Goal: Task Accomplishment & Management: Complete application form

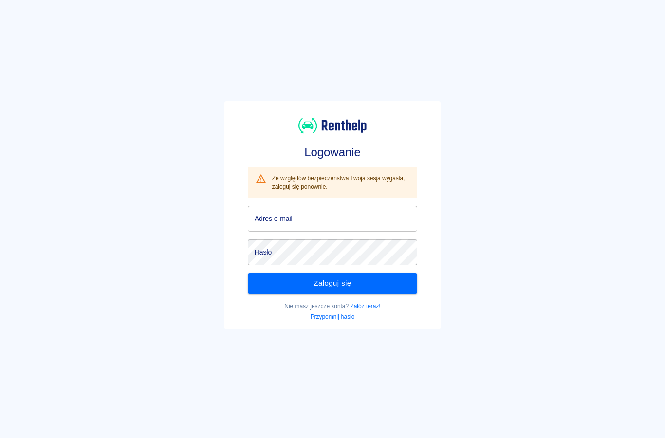
click at [278, 223] on input "Adres e-mail" at bounding box center [333, 219] width 170 height 26
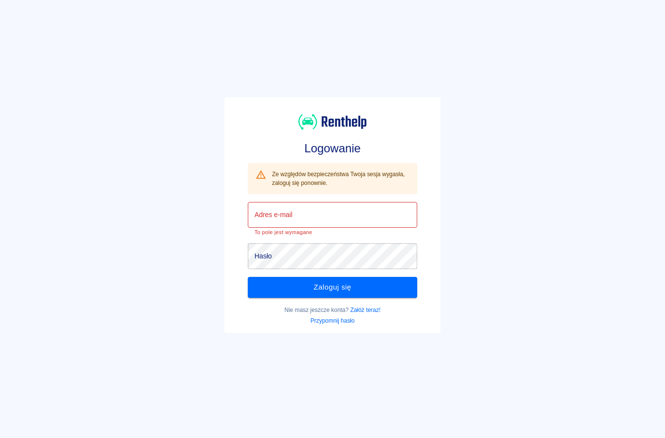
type input "[EMAIL_ADDRESS][DOMAIN_NAME]"
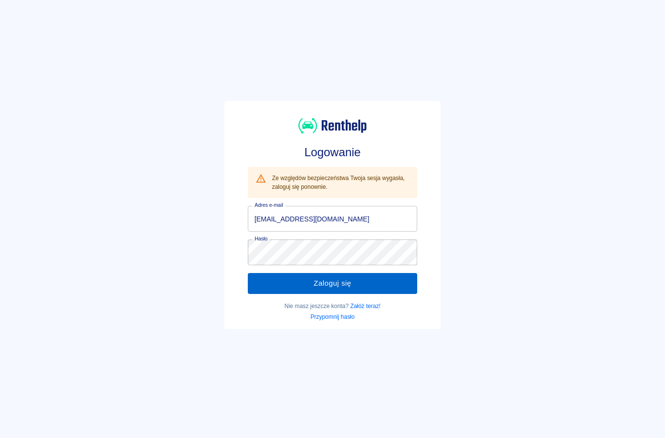
click at [267, 289] on button "Zaloguj się" at bounding box center [333, 283] width 170 height 20
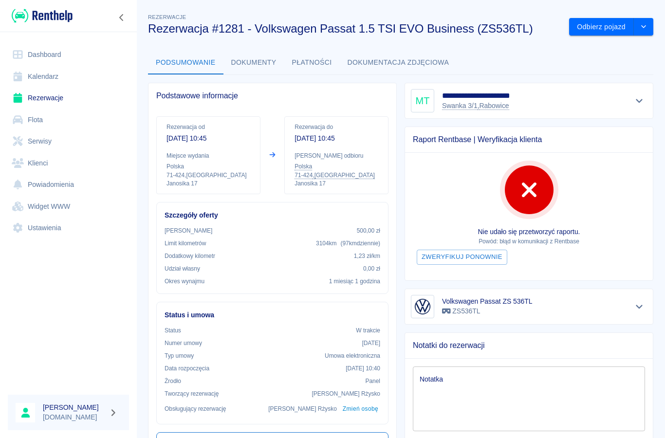
click at [45, 92] on link "Rezerwacje" at bounding box center [68, 98] width 121 height 22
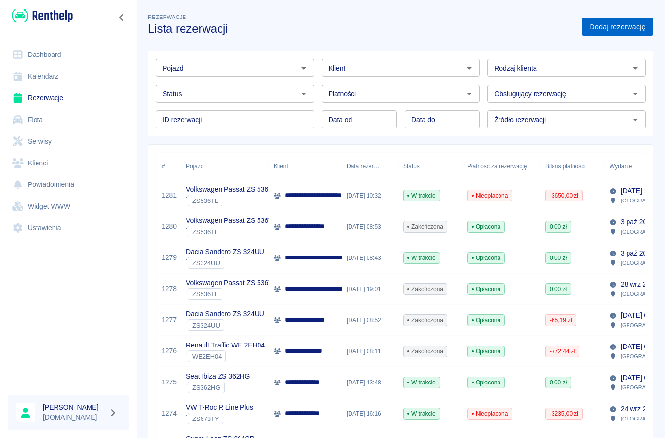
click at [607, 29] on link "Dodaj rezerwację" at bounding box center [618, 27] width 72 height 18
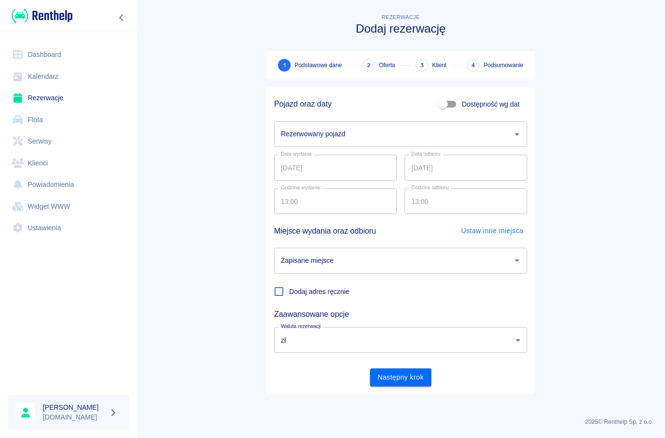
click at [302, 137] on div "Rezerwowany pojazd Rezerwowany pojazd" at bounding box center [400, 134] width 253 height 26
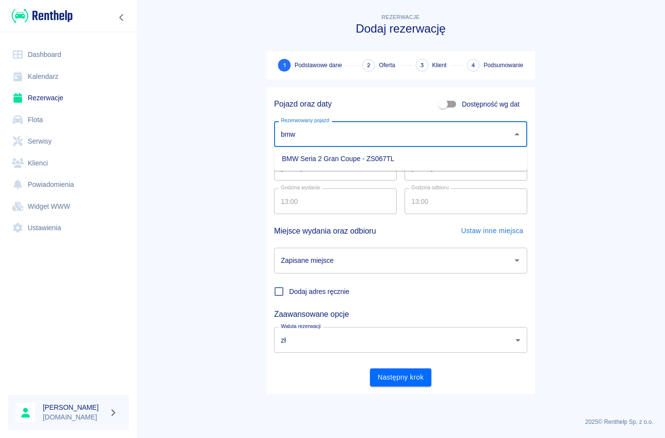
click at [296, 161] on li "BMW Seria 2 Gran Coupe - ZS067TL" at bounding box center [400, 159] width 253 height 16
type input "BMW Seria 2 Gran Coupe - ZS067TL"
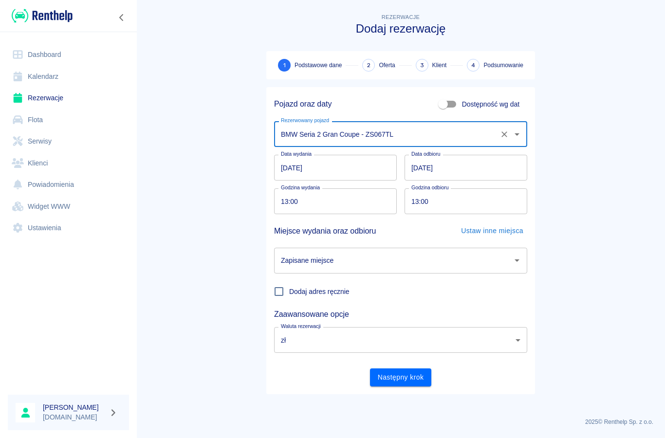
click at [294, 255] on input "Zapisane miejsce" at bounding box center [394, 260] width 230 height 17
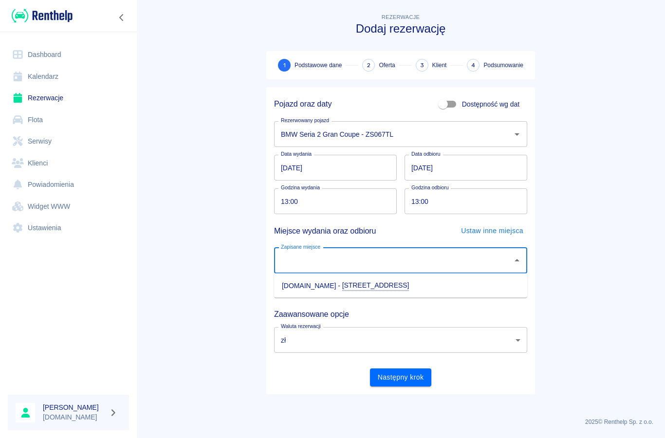
click at [292, 288] on li "[DOMAIN_NAME] - [STREET_ADDRESS]" at bounding box center [400, 286] width 253 height 17
type input "[DOMAIN_NAME] - [STREET_ADDRESS]"
click at [281, 202] on input "13:00" at bounding box center [332, 201] width 116 height 26
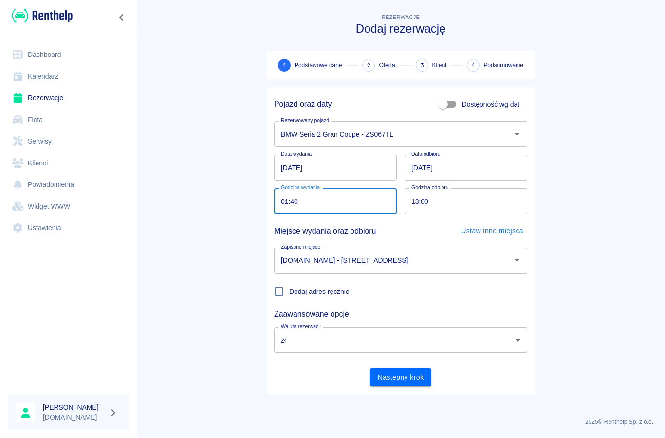
type input "12:40"
click at [381, 371] on button "Następny krok" at bounding box center [401, 378] width 62 height 18
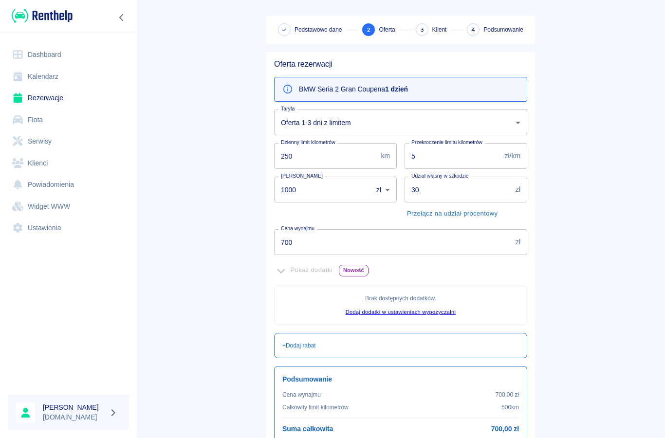
scroll to position [39, 0]
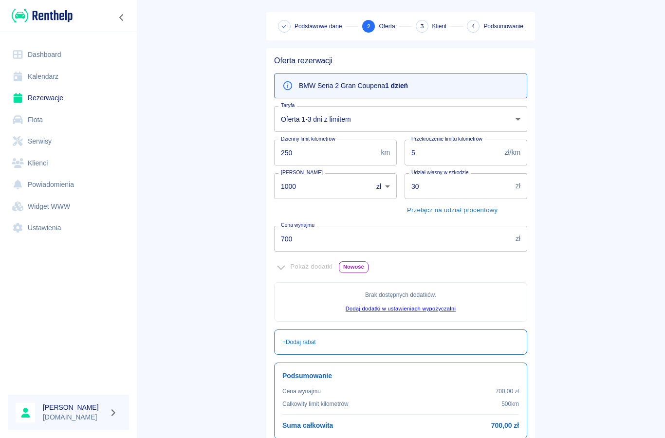
click at [302, 151] on input "250" at bounding box center [325, 153] width 103 height 26
type input "2"
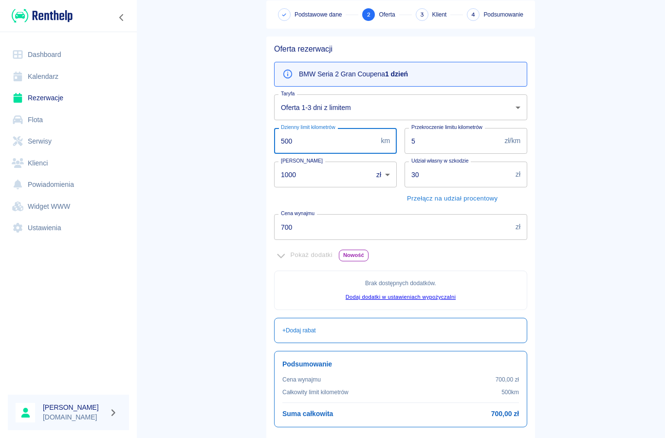
scroll to position [52, 0]
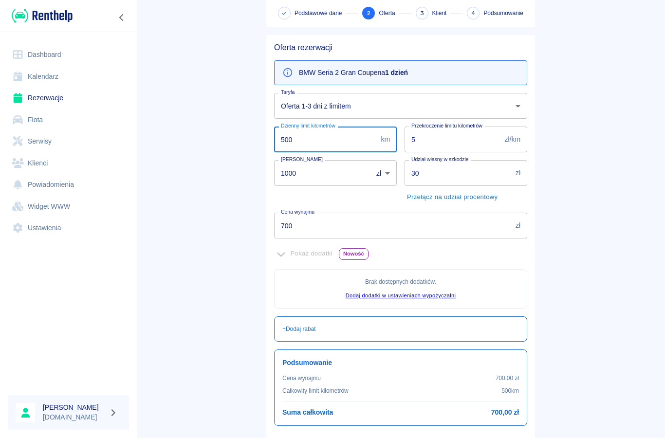
type input "500"
click at [301, 181] on input "1000" at bounding box center [320, 173] width 92 height 26
type input "1"
type input "0"
click at [421, 139] on input "5" at bounding box center [453, 140] width 96 height 26
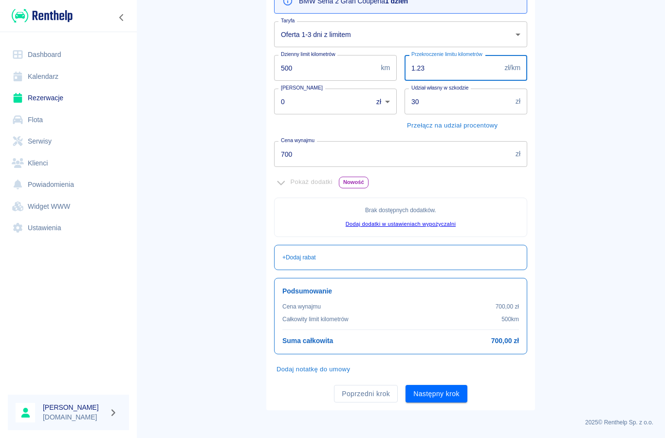
scroll to position [123, 0]
type input "1.23"
click at [290, 157] on input "700" at bounding box center [393, 155] width 238 height 26
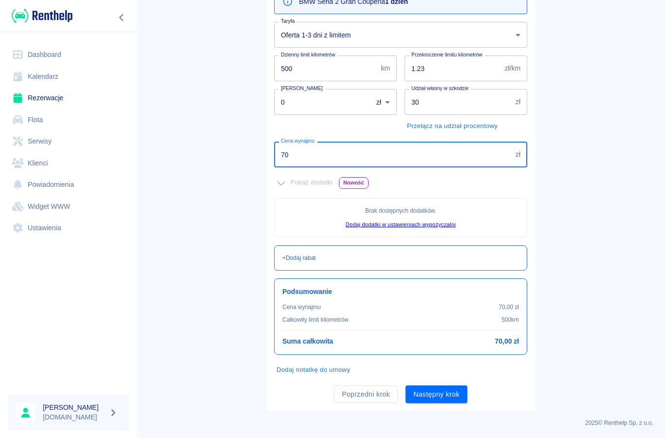
type input "7"
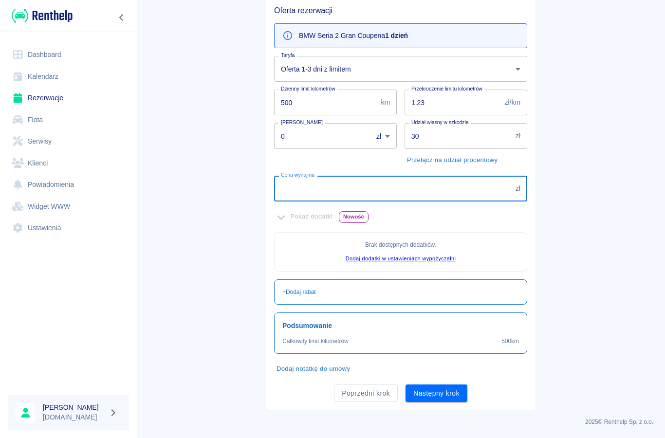
scroll to position [88, 0]
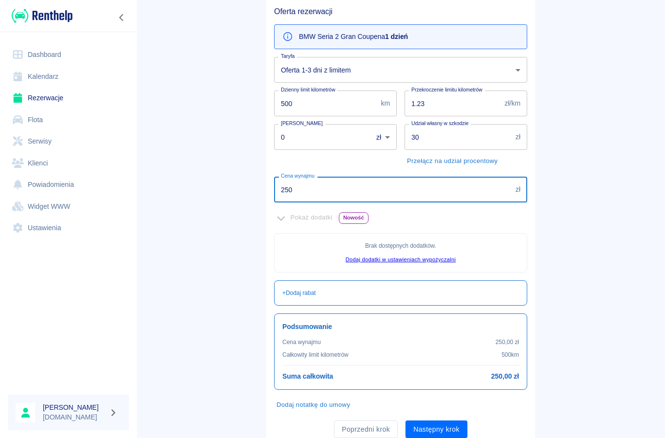
type input "250"
click at [205, 309] on main "Rezerwacje Dodaj rezerwację Podstawowe dane 2 Oferta 3 Klient 4 Podsumowanie Of…" at bounding box center [400, 185] width 529 height 522
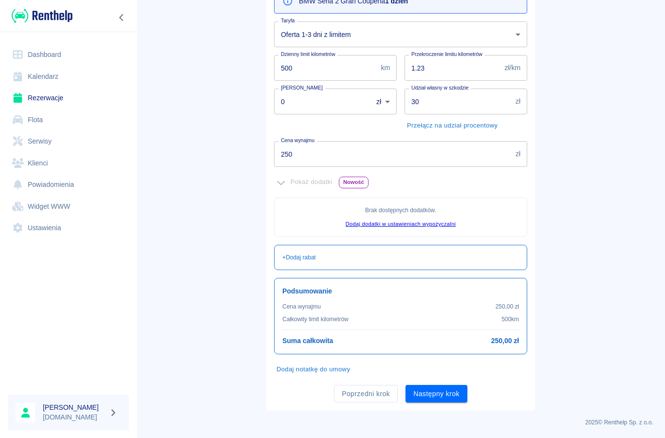
scroll to position [123, 0]
click at [435, 390] on button "Następny krok" at bounding box center [437, 395] width 62 height 18
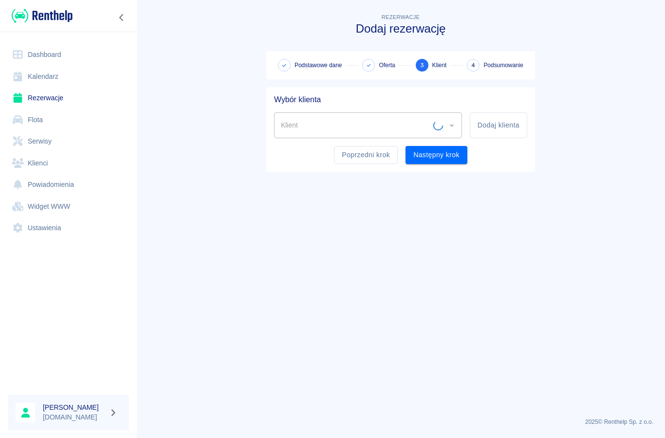
scroll to position [0, 0]
click at [298, 133] on input "Klient" at bounding box center [361, 125] width 165 height 17
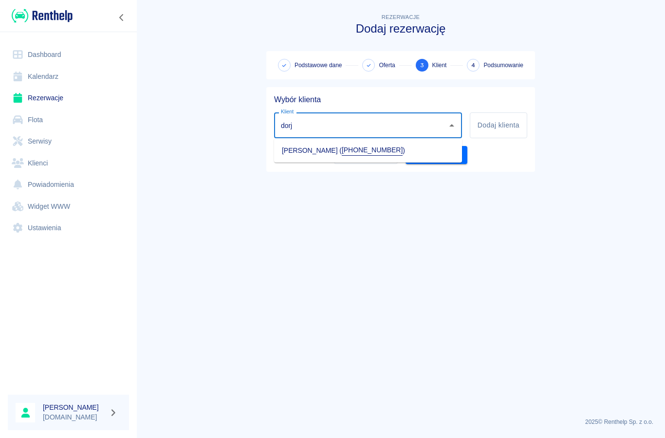
click at [297, 153] on li "[PERSON_NAME] ( [PHONE_NUMBER] )" at bounding box center [368, 150] width 188 height 17
type input "[PERSON_NAME] ([PHONE_NUMBER])"
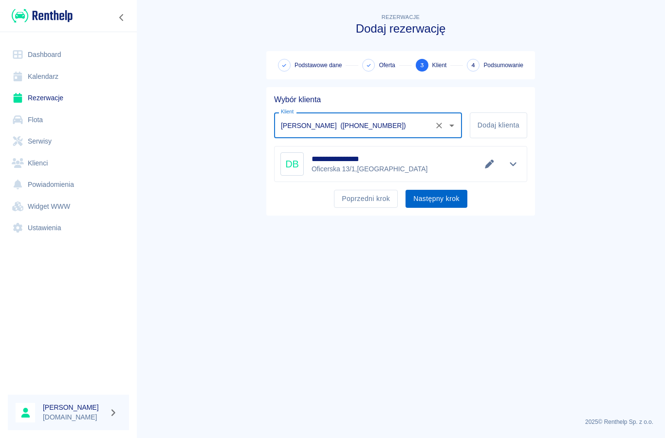
click at [437, 206] on button "Następny krok" at bounding box center [437, 199] width 62 height 18
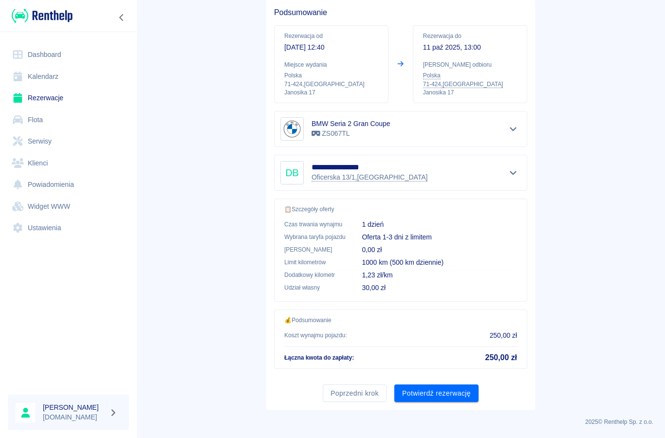
scroll to position [87, 0]
click at [427, 396] on button "Potwierdź rezerwację" at bounding box center [436, 394] width 84 height 18
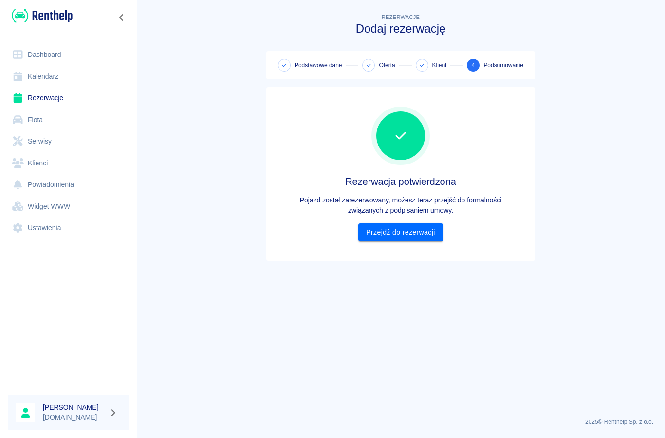
scroll to position [0, 0]
click at [390, 232] on link "Przejdź do rezerwacji" at bounding box center [400, 232] width 84 height 18
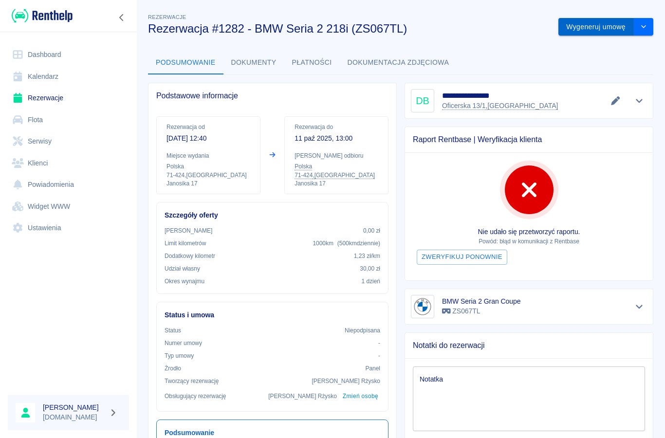
click at [582, 29] on button "Wygeneruj umowę" at bounding box center [595, 27] width 75 height 18
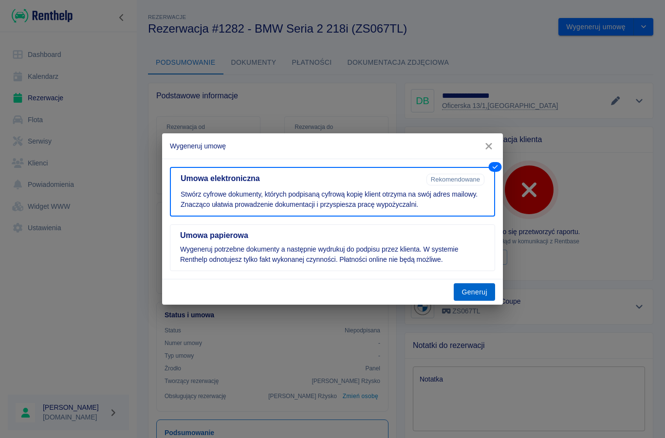
click at [472, 298] on button "Generuj" at bounding box center [474, 292] width 41 height 18
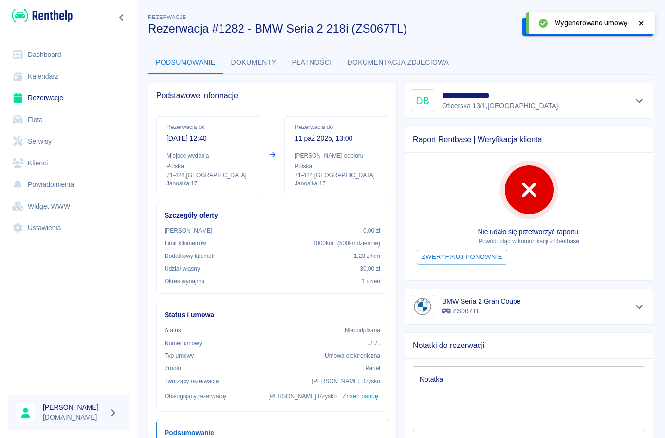
click at [637, 20] on icon at bounding box center [641, 23] width 9 height 7
click at [570, 24] on button "Podpisz umowę elektroniczną" at bounding box center [578, 27] width 112 height 18
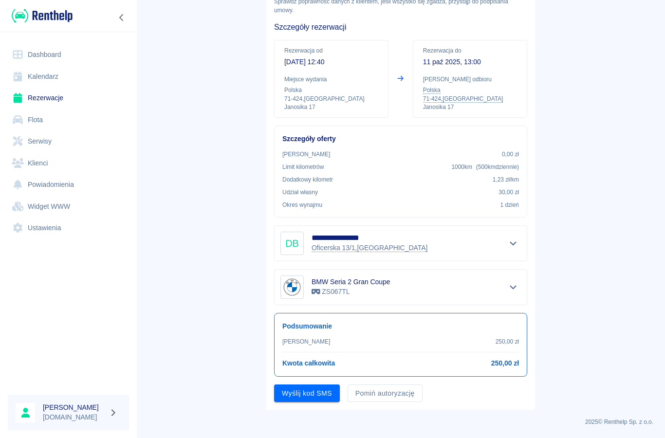
scroll to position [61, 0]
click at [369, 399] on button "Pomiń autoryzację" at bounding box center [385, 394] width 75 height 18
click at [303, 398] on button "Podpisz umowę" at bounding box center [307, 394] width 66 height 18
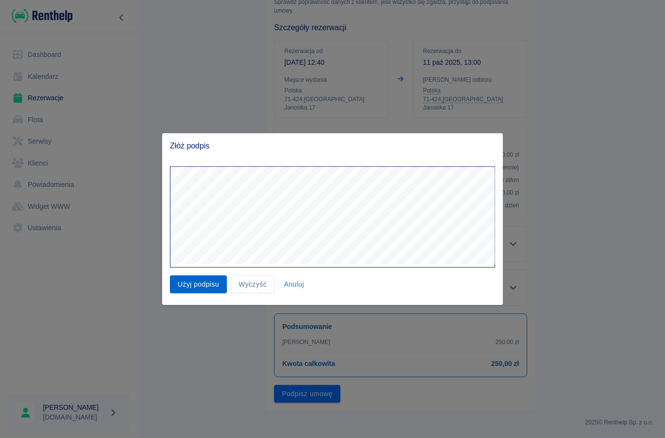
click at [192, 278] on button "Użyj podpisu" at bounding box center [198, 285] width 57 height 18
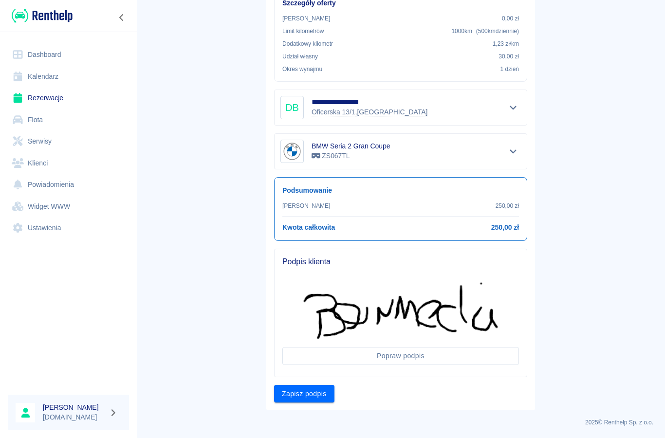
scroll to position [197, 0]
click at [299, 395] on button "Zapisz podpis" at bounding box center [304, 395] width 60 height 18
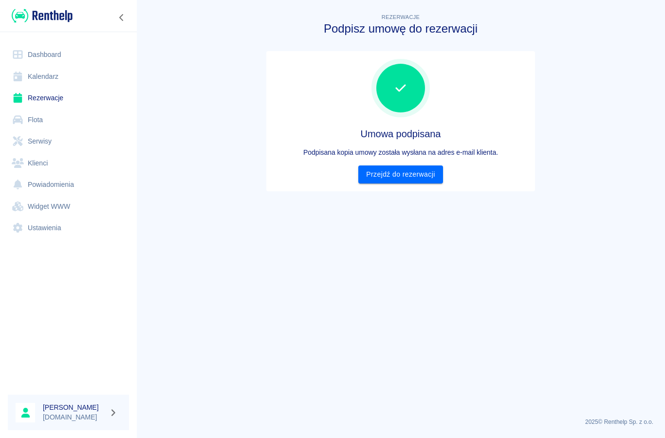
scroll to position [0, 0]
click at [397, 177] on link "Przejdź do rezerwacji" at bounding box center [400, 175] width 84 height 18
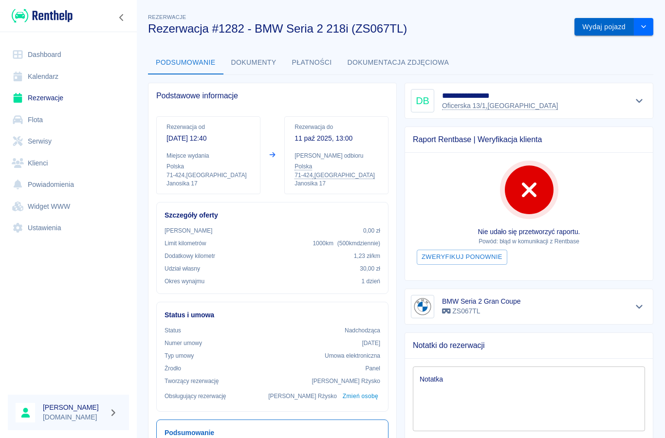
click at [588, 31] on button "Wydaj pojazd" at bounding box center [604, 27] width 59 height 18
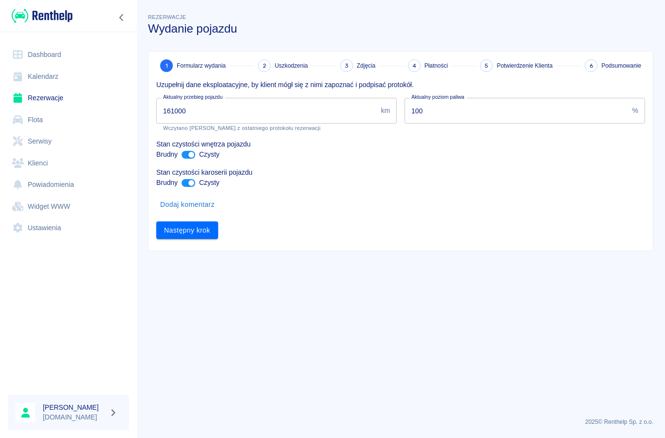
click at [186, 114] on input "161000" at bounding box center [266, 111] width 221 height 26
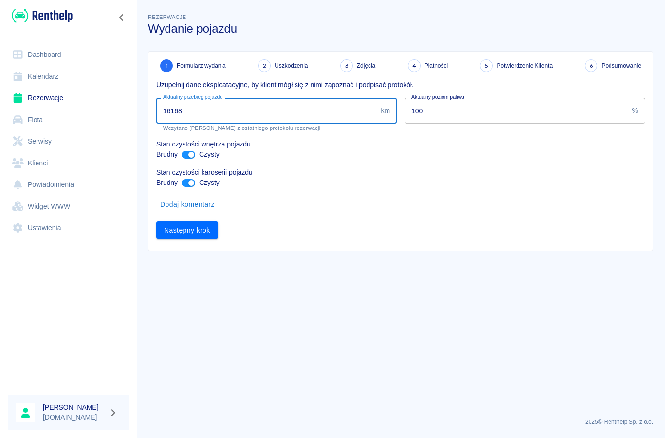
type input "161688"
click at [172, 236] on button "Następny krok" at bounding box center [187, 231] width 62 height 18
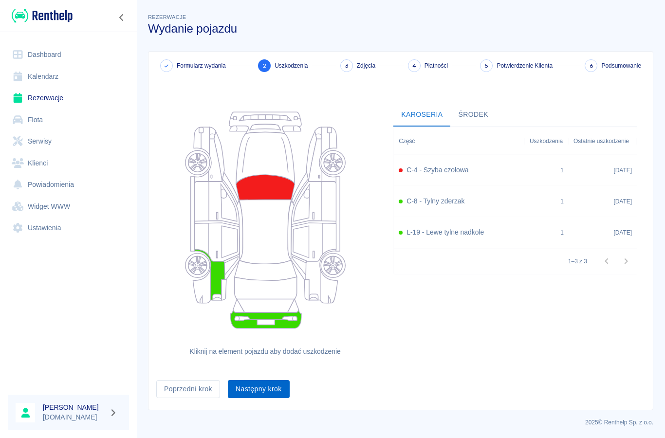
click at [253, 391] on button "Następny krok" at bounding box center [259, 389] width 62 height 18
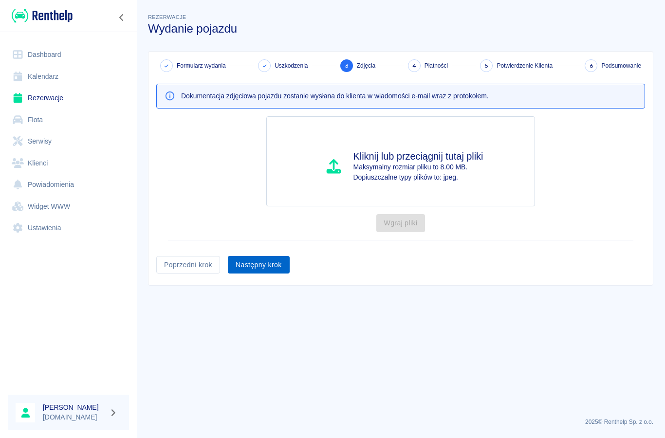
click at [254, 266] on button "Następny krok" at bounding box center [259, 265] width 62 height 18
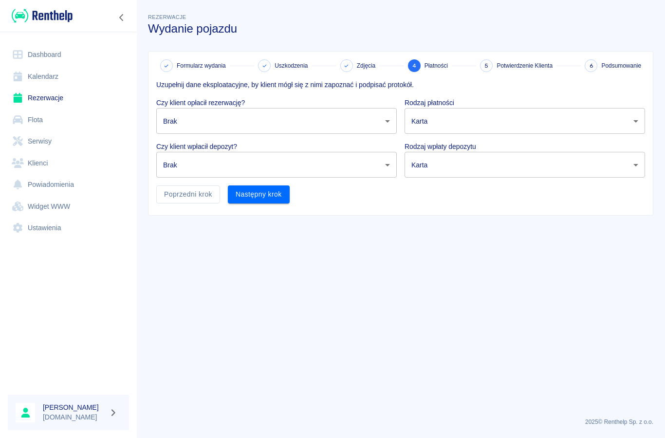
click at [175, 120] on body "Używamy plików Cookies, by zapewnić Ci najlepsze możliwe doświadczenie. Aby dow…" at bounding box center [332, 219] width 665 height 438
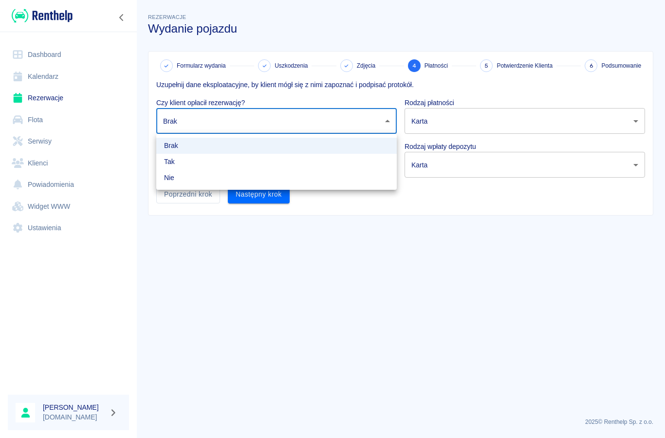
click at [174, 164] on li "Tak" at bounding box center [276, 162] width 241 height 16
type input "true"
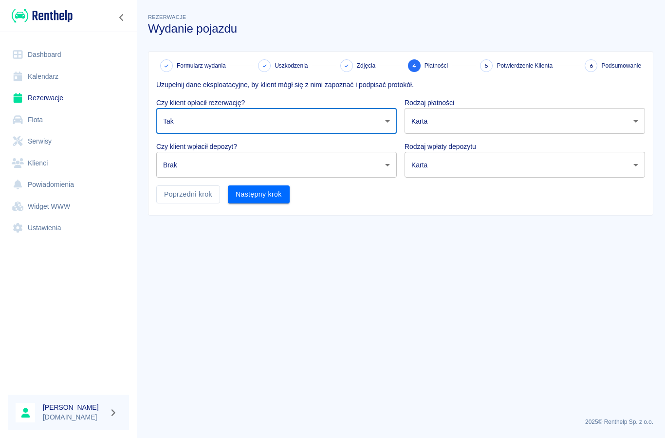
click at [171, 170] on body "Używamy plików Cookies, by zapewnić Ci najlepsze możliwe doświadczenie. Aby dow…" at bounding box center [332, 219] width 665 height 438
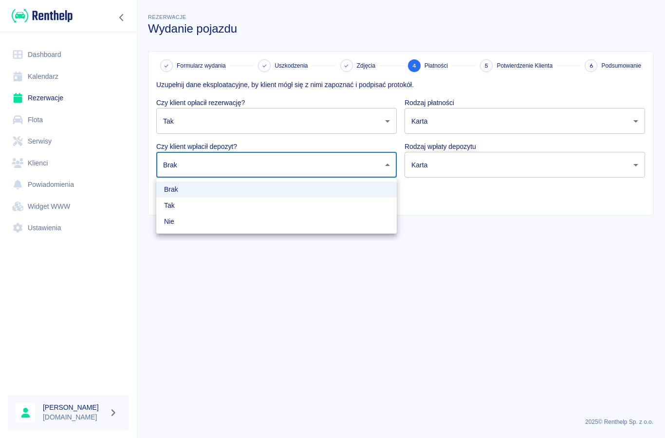
click at [164, 224] on li "Nie" at bounding box center [276, 222] width 241 height 16
type input "false"
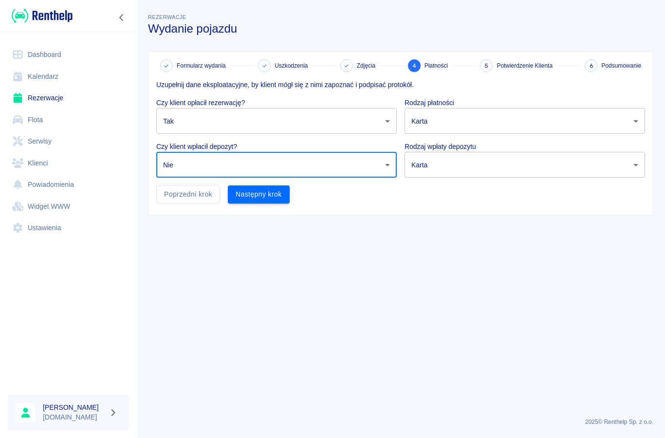
click at [434, 118] on body "Używamy plików Cookies, by zapewnić Ci najlepsze możliwe doświadczenie. Aby dow…" at bounding box center [332, 219] width 665 height 438
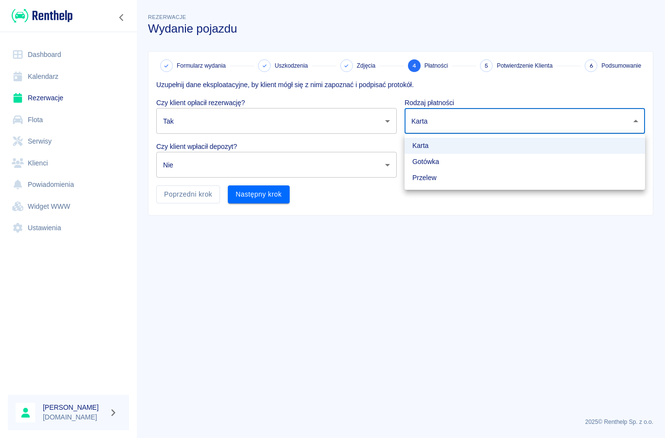
click at [418, 163] on li "Gotówka" at bounding box center [525, 162] width 241 height 16
type input "cash"
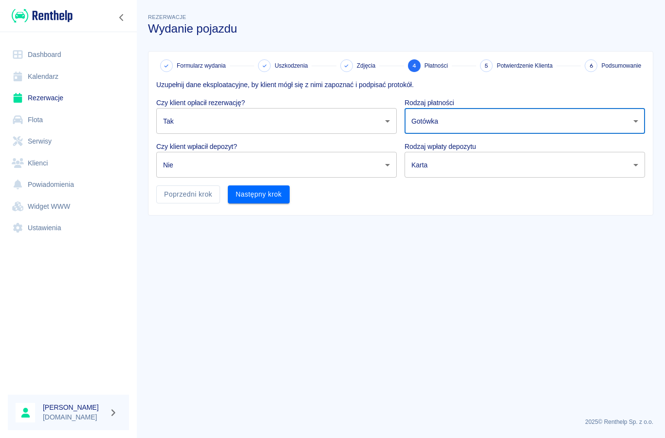
click at [422, 166] on body "Używamy plików Cookies, by zapewnić Ci najlepsze możliwe doświadczenie. Aby dow…" at bounding box center [332, 219] width 665 height 438
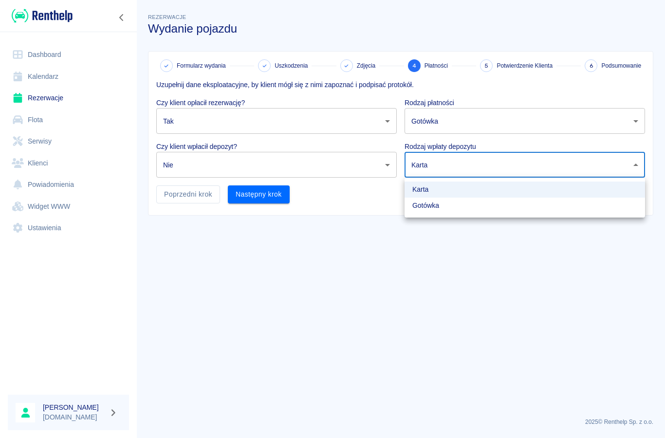
click at [418, 207] on li "Gotówka" at bounding box center [525, 206] width 241 height 16
type input "cash"
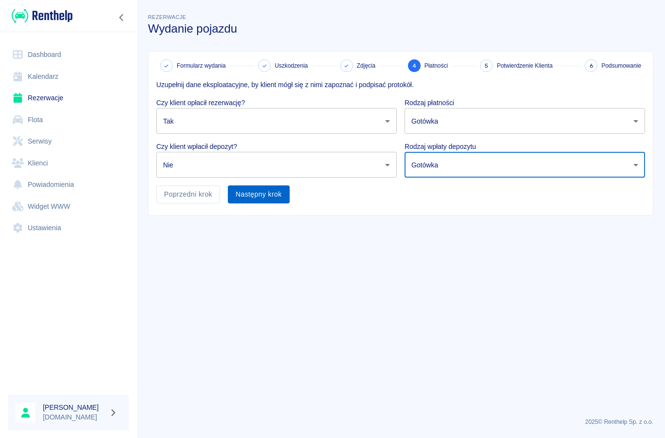
click at [253, 198] on button "Następny krok" at bounding box center [259, 195] width 62 height 18
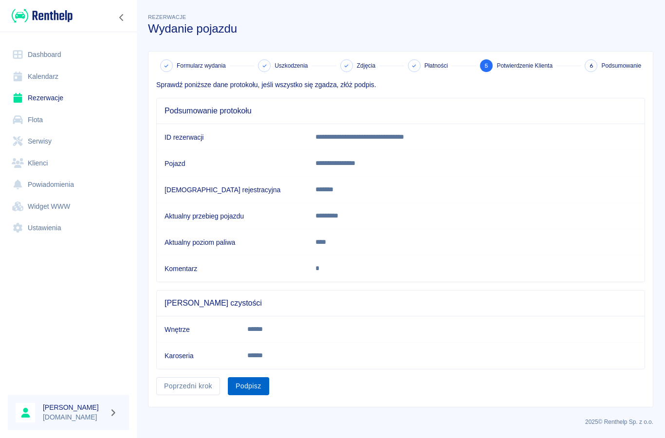
click at [245, 393] on button "Podpisz" at bounding box center [248, 386] width 41 height 18
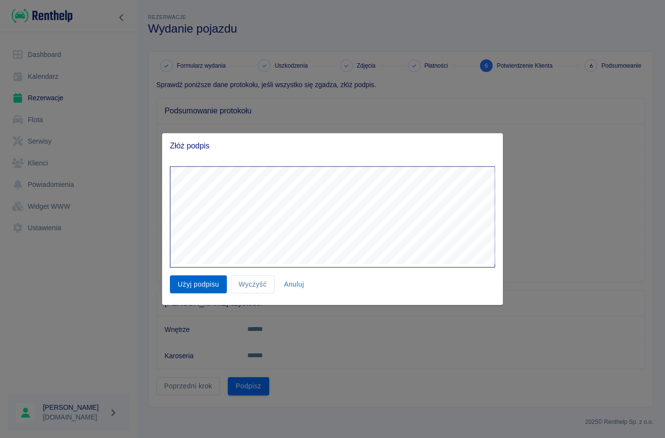
click at [194, 276] on button "Użyj podpisu" at bounding box center [198, 285] width 57 height 18
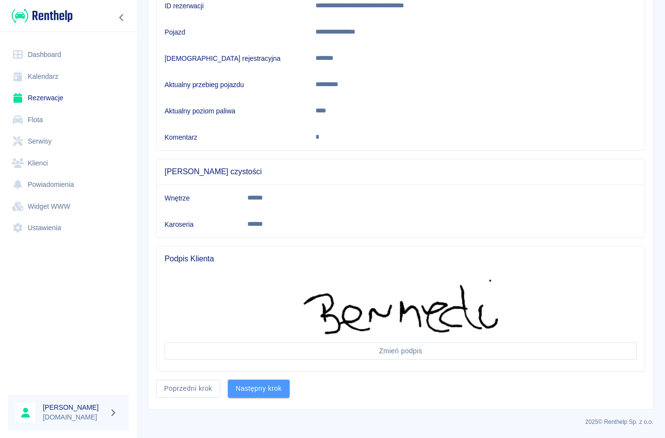
scroll to position [131, 0]
click at [266, 389] on button "Następny krok" at bounding box center [259, 389] width 62 height 18
